Goal: Information Seeking & Learning: Learn about a topic

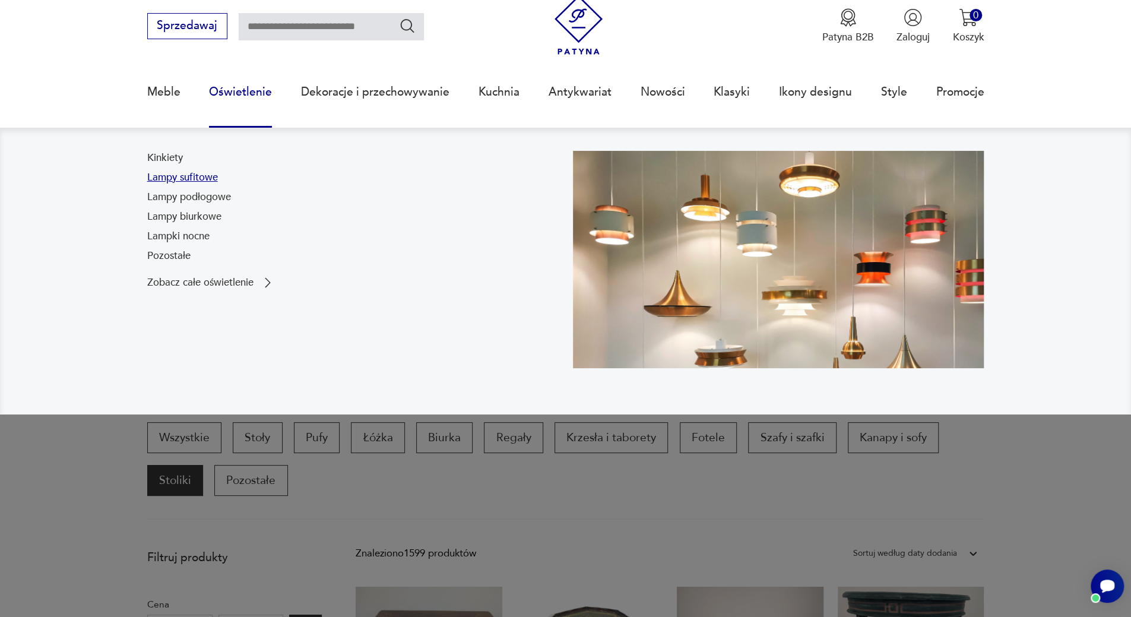
click at [183, 181] on link "Lampy sufitowe" at bounding box center [182, 177] width 71 height 14
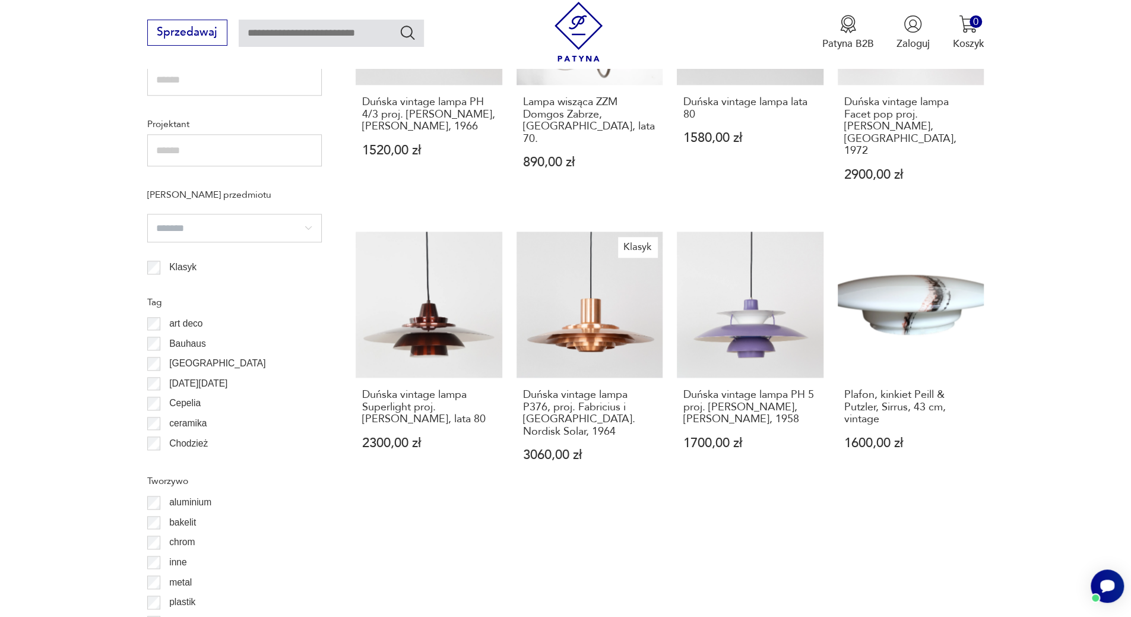
scroll to position [1166, 0]
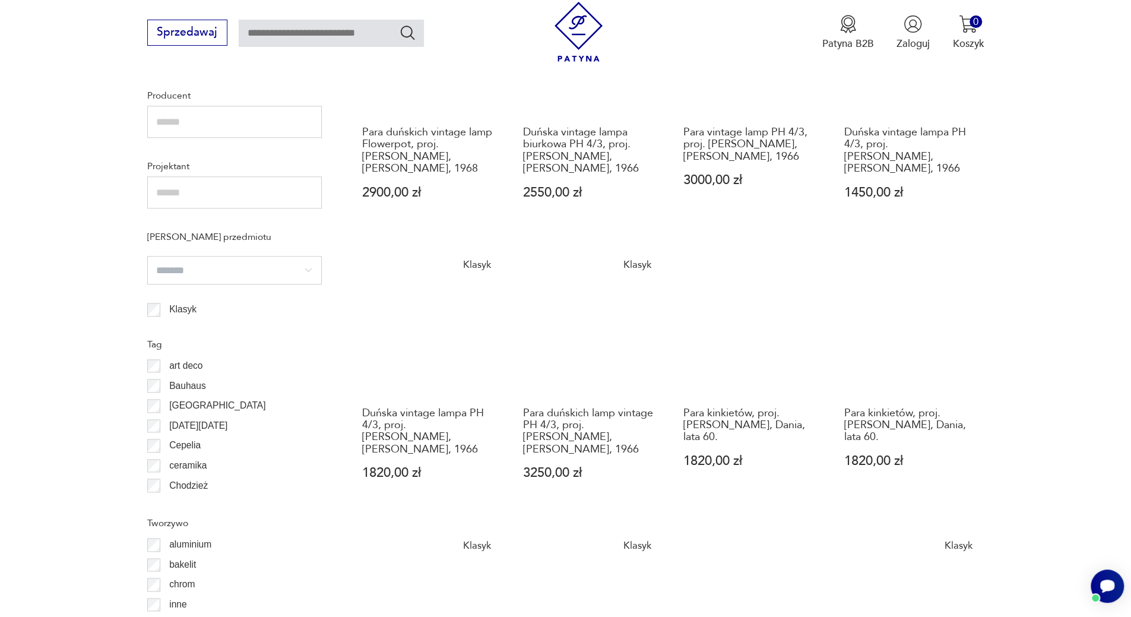
scroll to position [1124, 0]
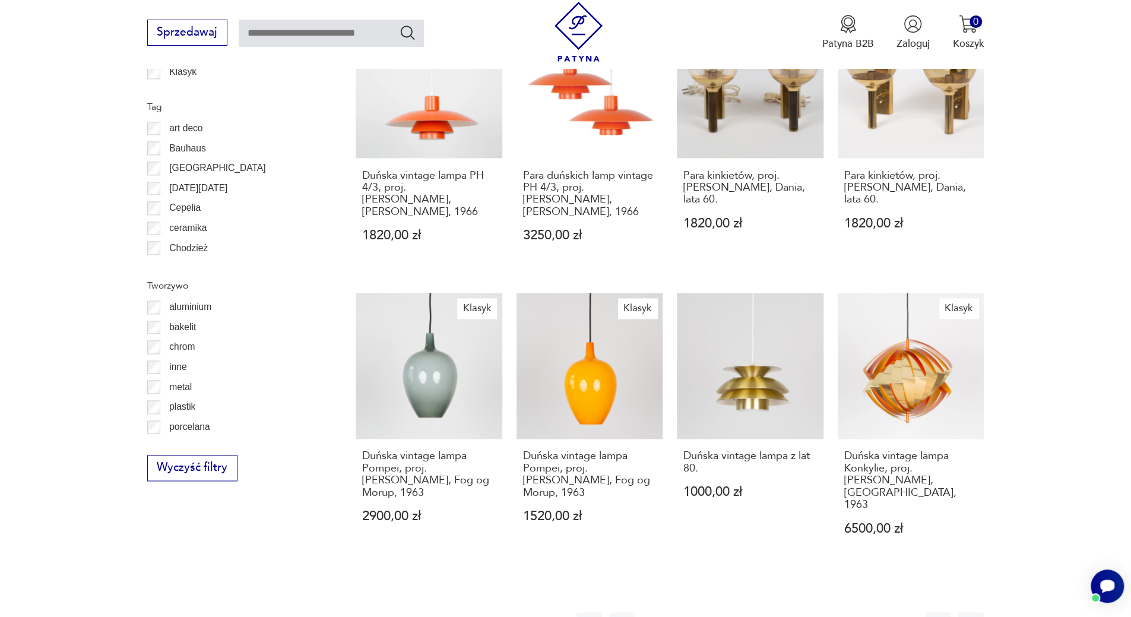
click at [720, 612] on button "3" at bounding box center [720, 625] width 26 height 26
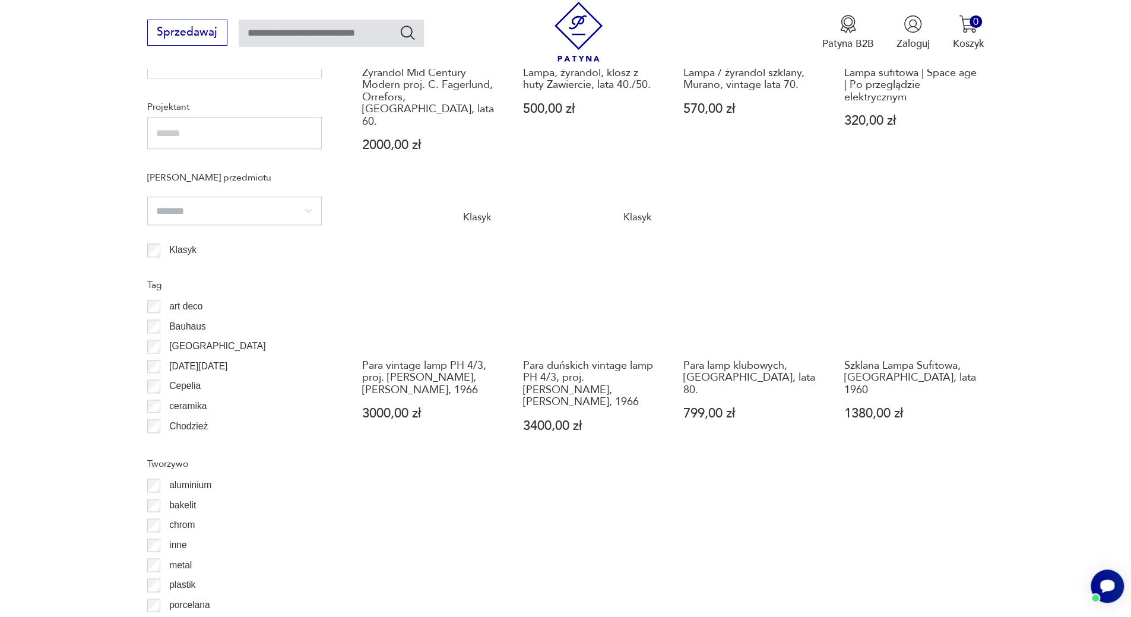
scroll to position [1124, 0]
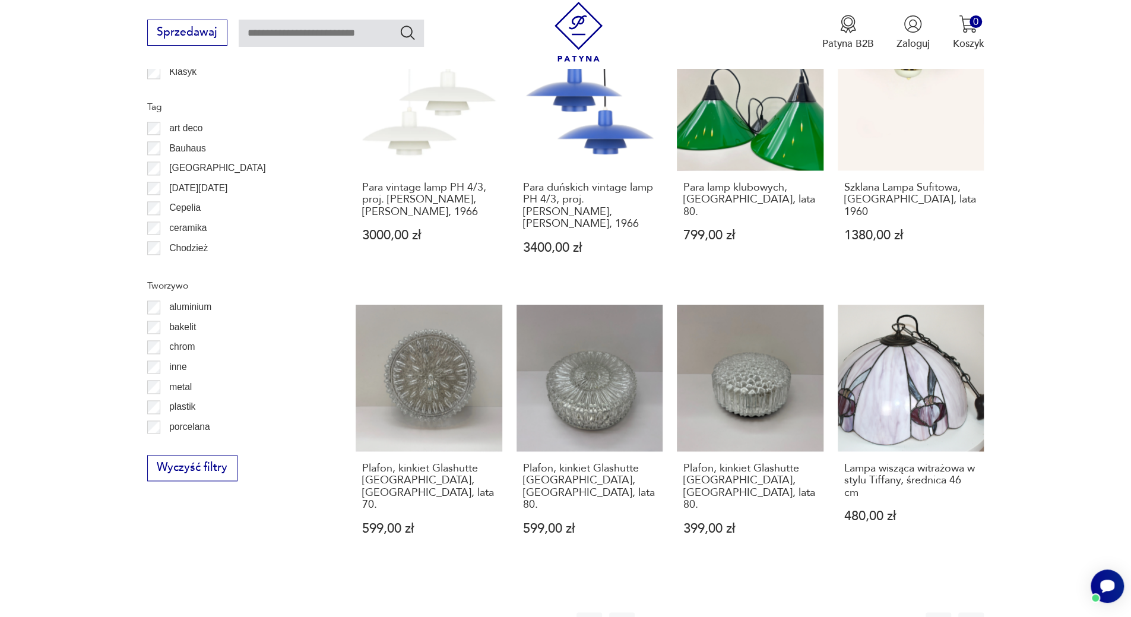
click at [749, 612] on button "4" at bounding box center [753, 625] width 26 height 26
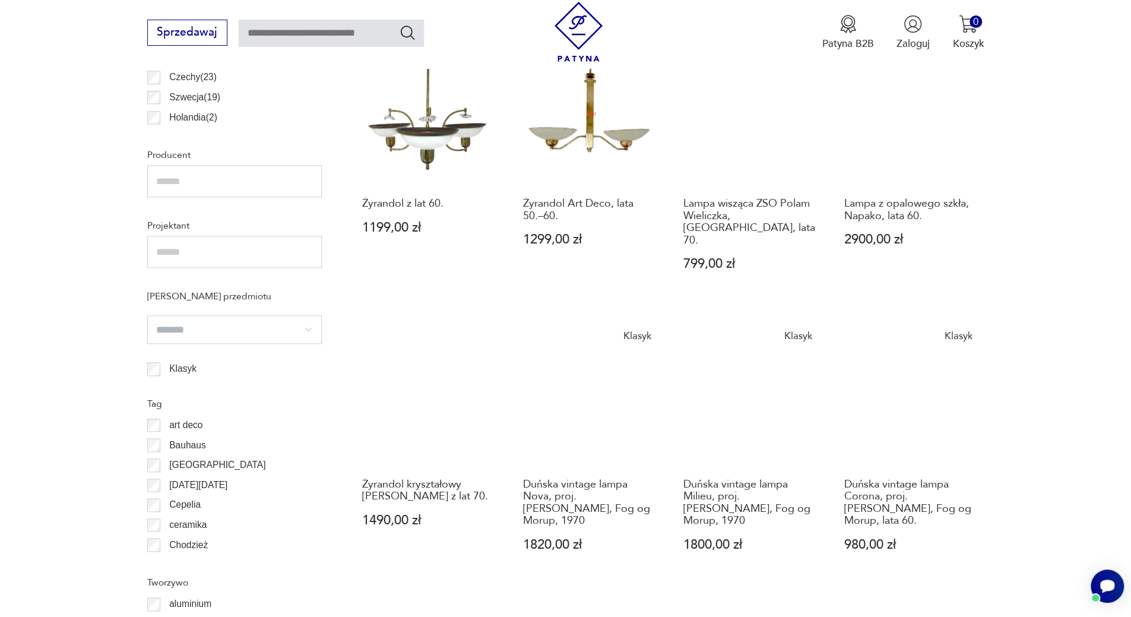
scroll to position [1065, 0]
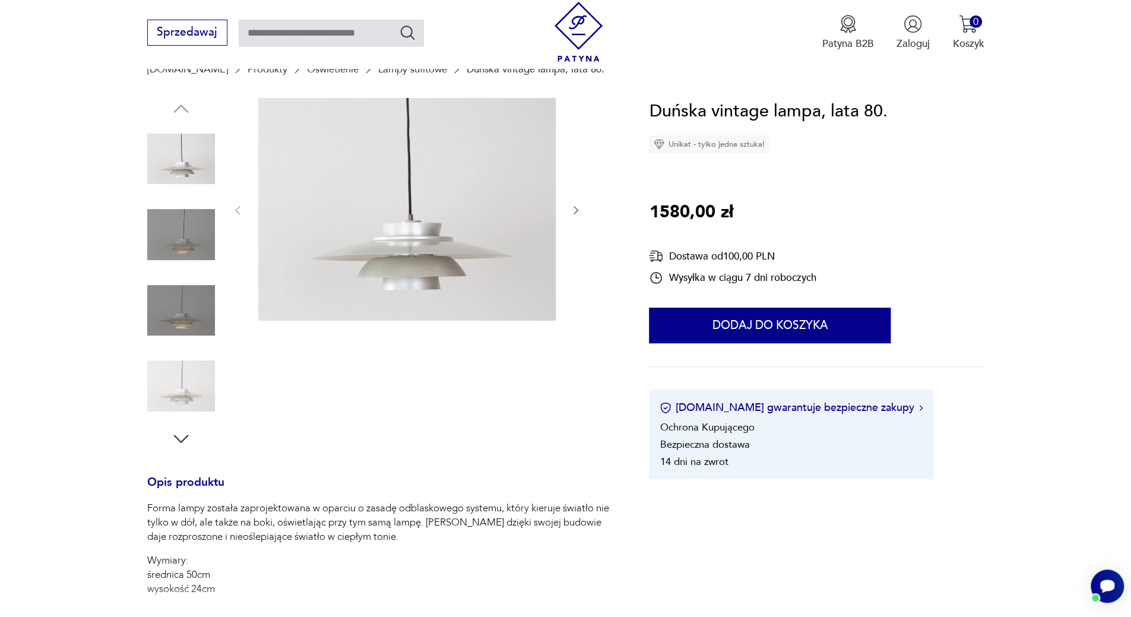
scroll to position [59, 0]
